Goal: Task Accomplishment & Management: Manage account settings

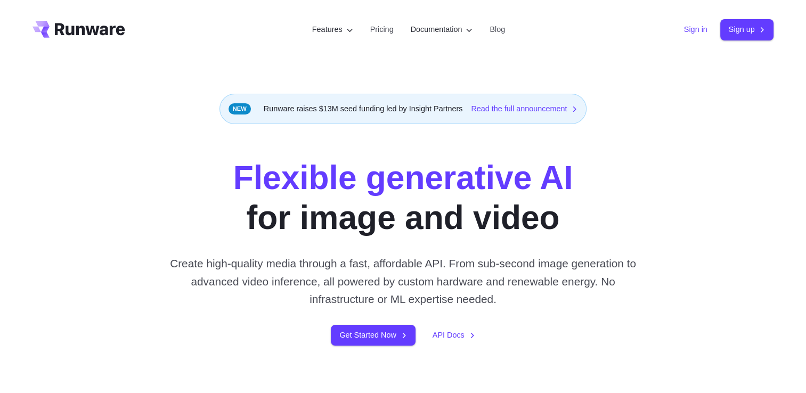
click at [685, 29] on link "Sign in" at bounding box center [695, 29] width 23 height 12
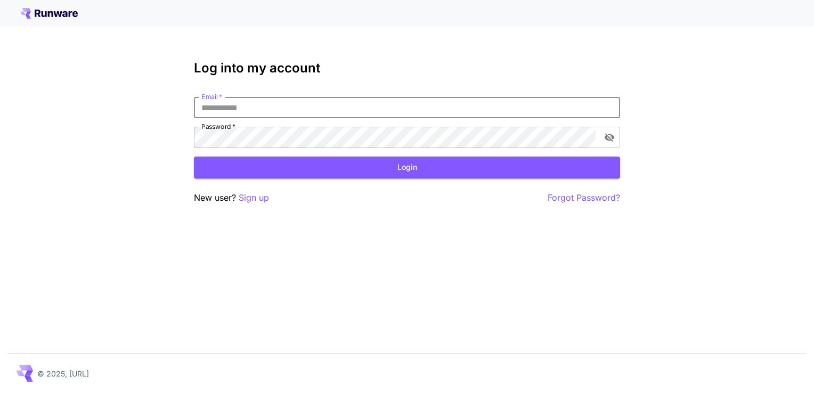
click at [235, 109] on input "Email   *" at bounding box center [407, 107] width 426 height 21
type input "**********"
click button "Login" at bounding box center [407, 168] width 426 height 22
drag, startPoint x: 0, startPoint y: 0, endPoint x: 212, endPoint y: 111, distance: 239.3
click at [212, 111] on input "Email   *" at bounding box center [407, 107] width 426 height 21
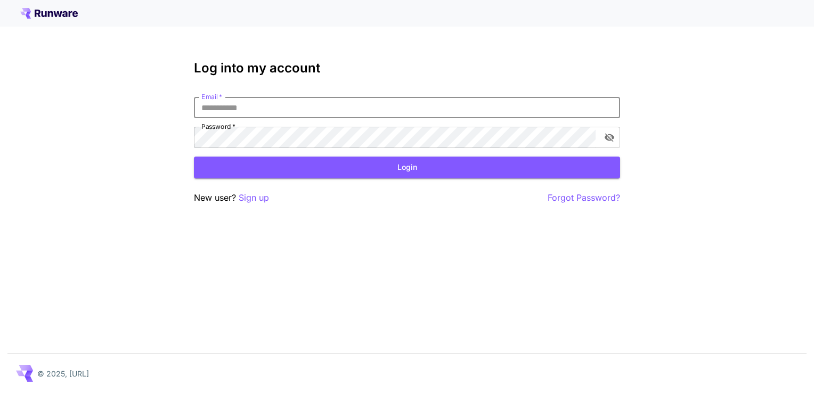
type input "**********"
click at [314, 165] on button "Login" at bounding box center [407, 168] width 426 height 22
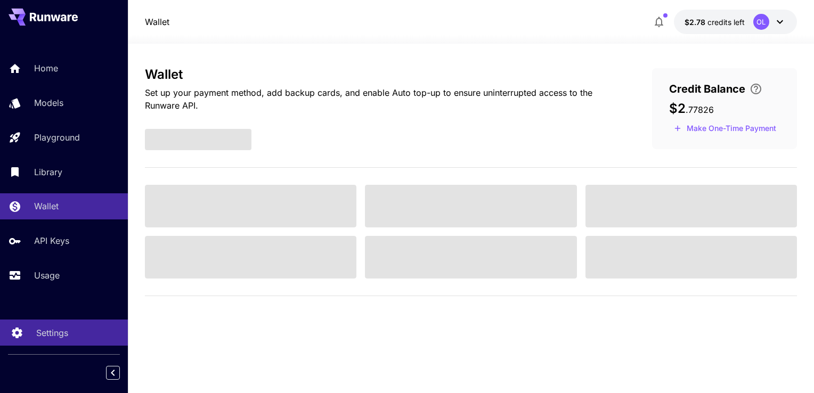
click at [59, 336] on p "Settings" at bounding box center [52, 332] width 32 height 13
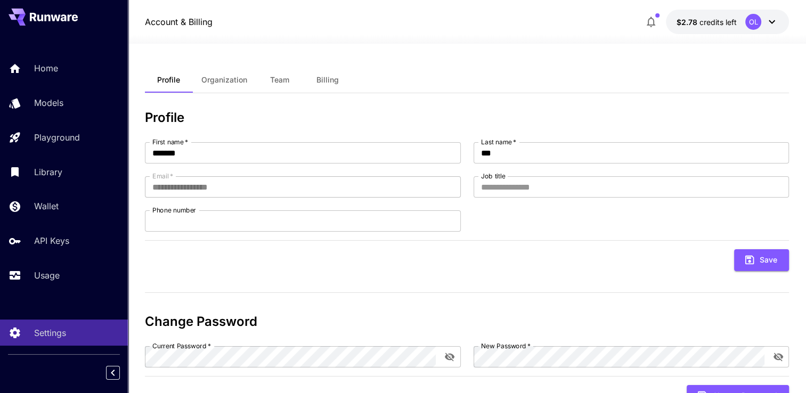
click at [318, 75] on span "Billing" at bounding box center [327, 80] width 22 height 10
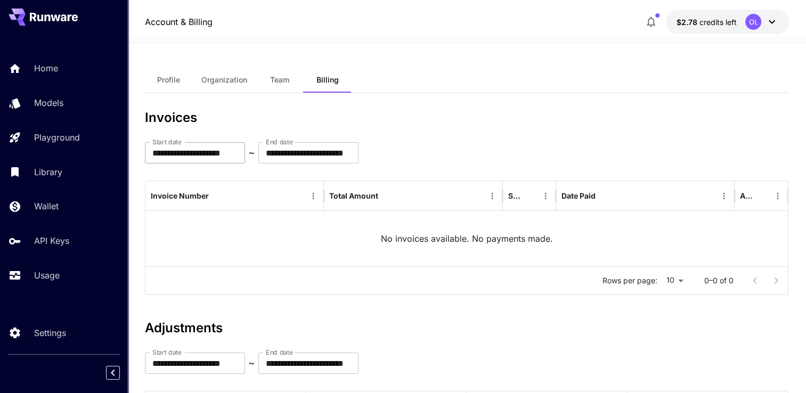
click at [240, 149] on input "**********" at bounding box center [195, 152] width 100 height 21
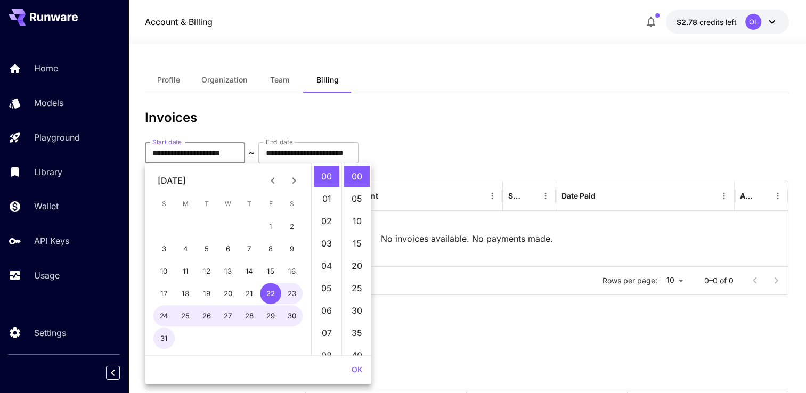
click at [274, 181] on icon "Previous month" at bounding box center [272, 180] width 13 height 13
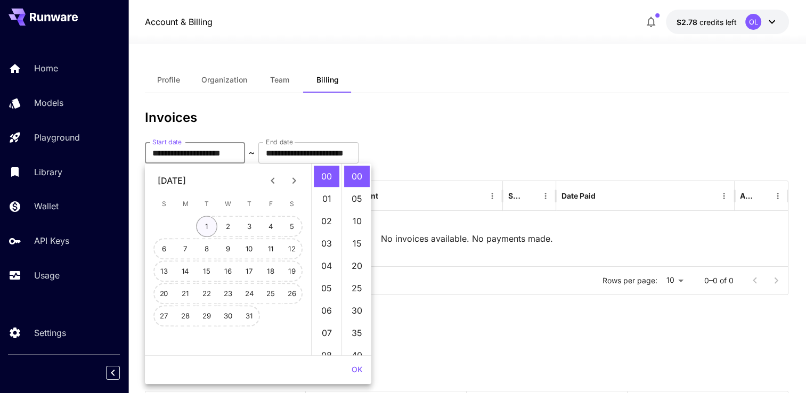
click at [208, 229] on button "1" at bounding box center [206, 226] width 21 height 21
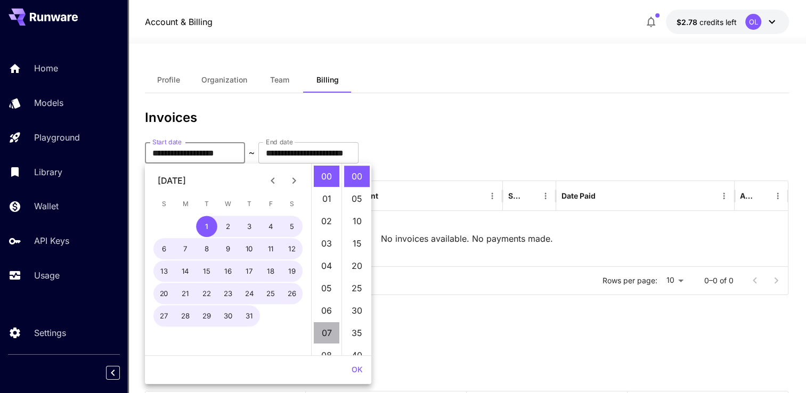
click at [326, 339] on li "07" at bounding box center [327, 332] width 26 height 21
type input "**********"
click at [356, 368] on button "OK" at bounding box center [357, 370] width 20 height 20
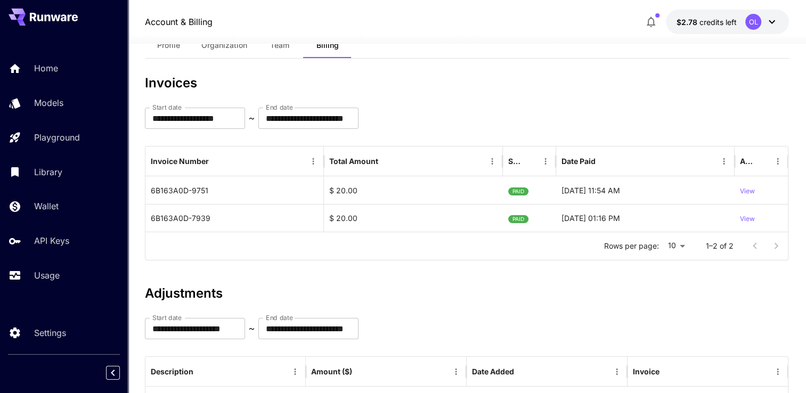
scroll to position [53, 0]
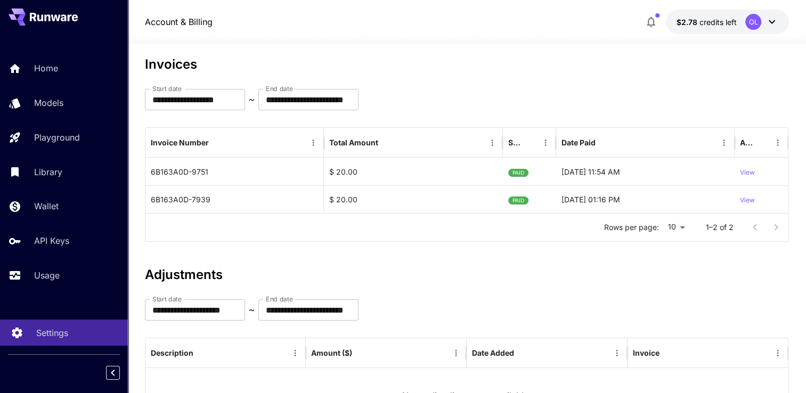
click at [70, 338] on div "Settings" at bounding box center [77, 332] width 83 height 13
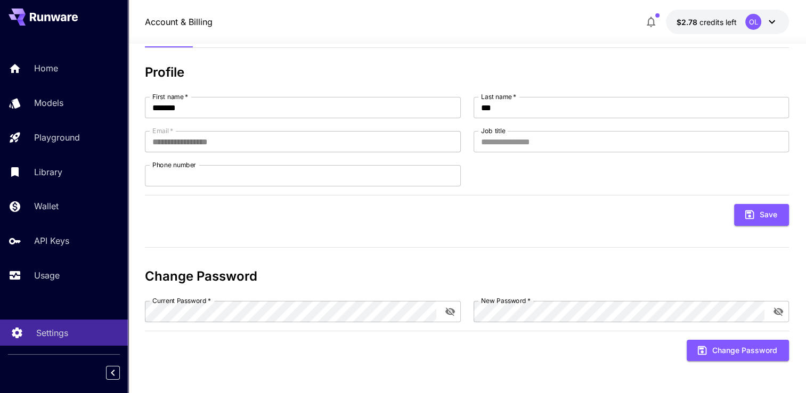
scroll to position [45, 0]
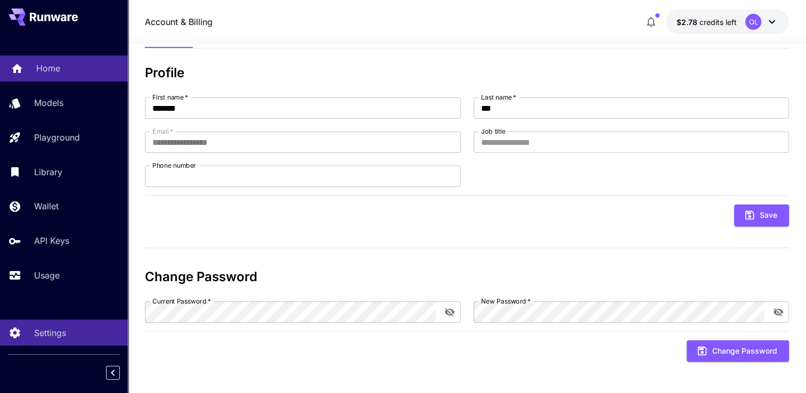
click at [45, 73] on p "Home" at bounding box center [48, 68] width 24 height 13
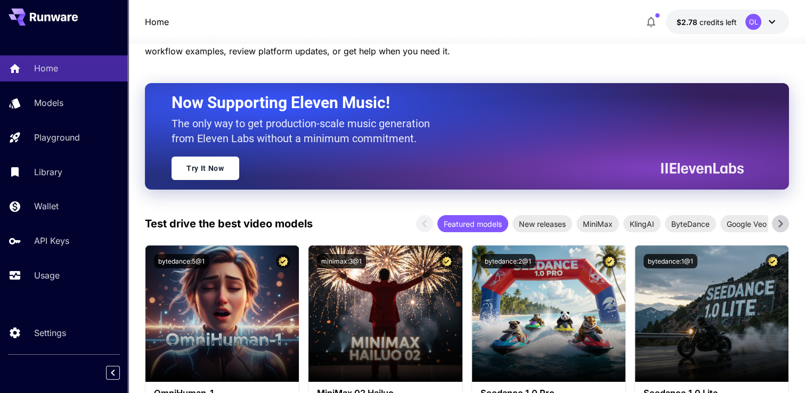
scroll to position [106, 0]
